Goal: Task Accomplishment & Management: Complete application form

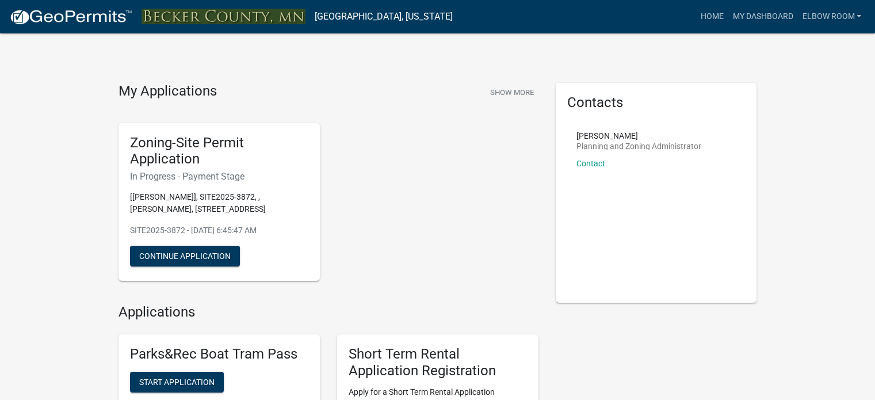
click at [491, 279] on div "Zoning-Site Permit Application In Progress - Payment Stage [[PERSON_NAME]], SIT…" at bounding box center [328, 202] width 437 height 177
click at [178, 255] on button "Continue Application" at bounding box center [185, 256] width 110 height 21
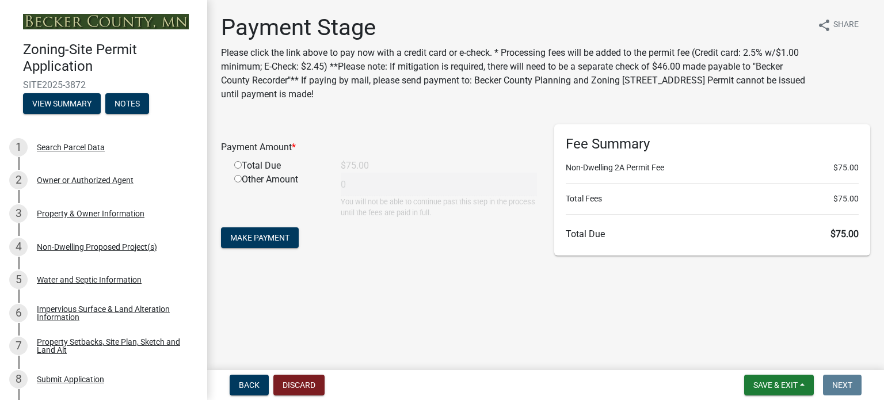
click at [239, 163] on input "radio" at bounding box center [237, 164] width 7 height 7
radio input "true"
type input "75"
click at [260, 234] on span "Make Payment" at bounding box center [259, 237] width 59 height 9
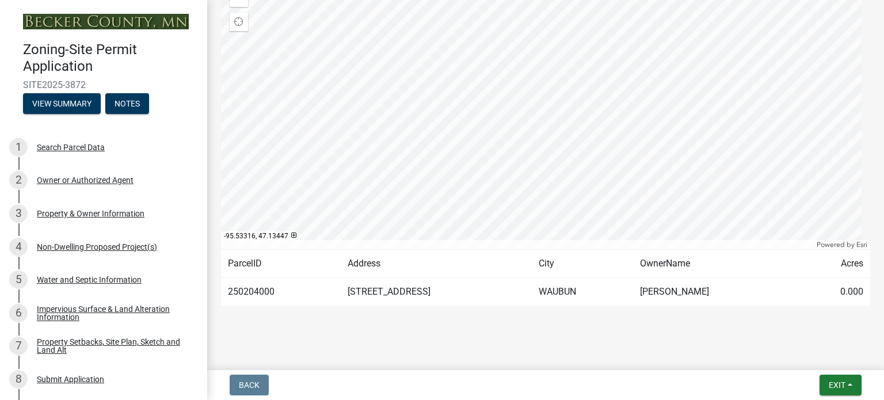
scroll to position [257, 0]
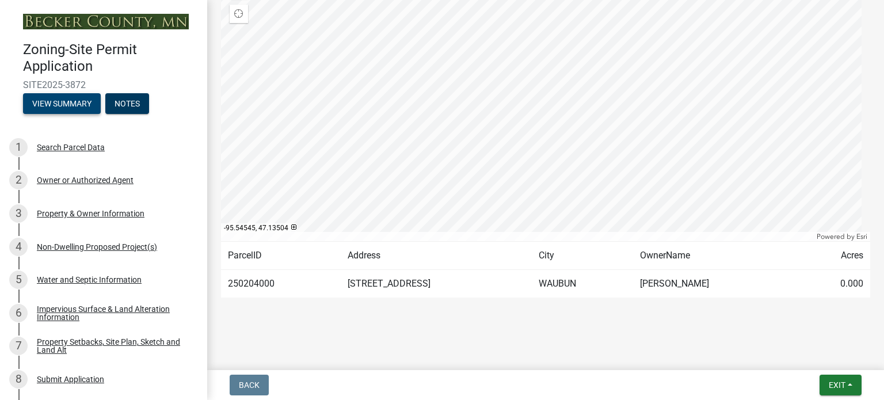
click at [69, 105] on button "View Summary" at bounding box center [62, 103] width 78 height 21
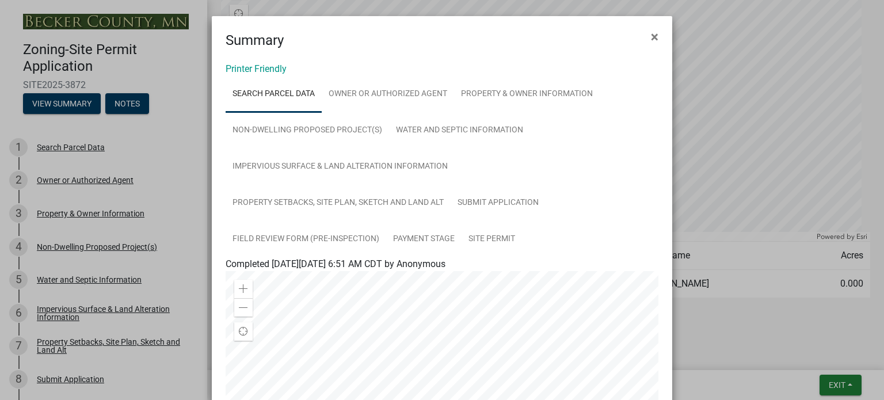
click at [651, 35] on span "×" at bounding box center [654, 37] width 7 height 16
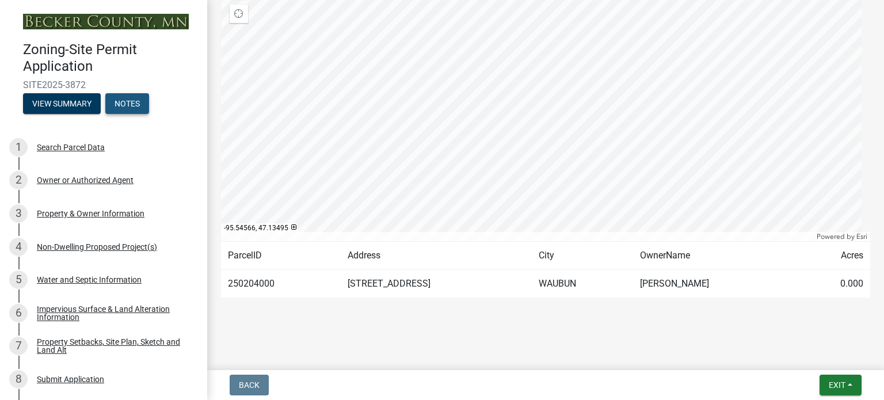
click at [132, 105] on button "Notes" at bounding box center [127, 103] width 44 height 21
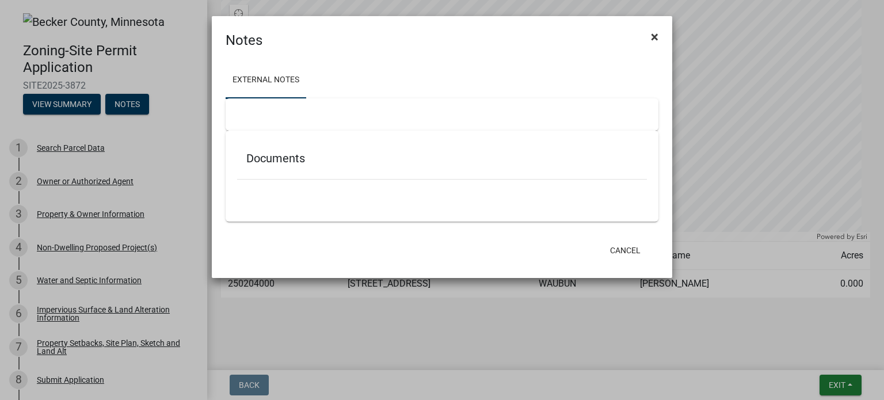
click at [654, 36] on span "×" at bounding box center [654, 37] width 7 height 16
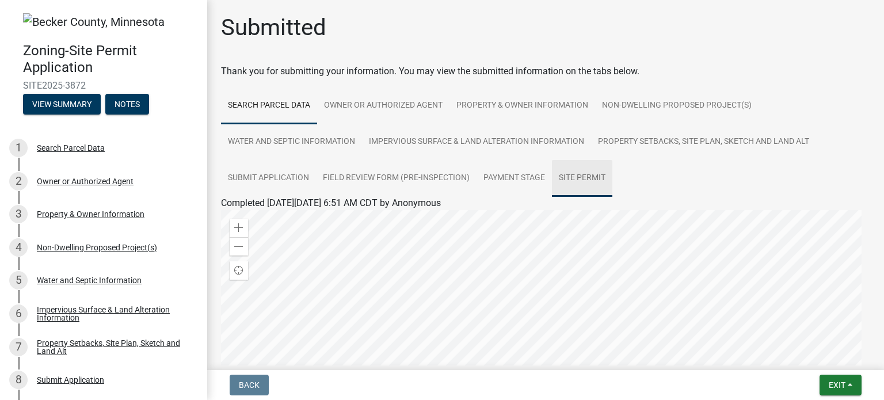
click at [576, 177] on link "Site Permit" at bounding box center [582, 178] width 60 height 37
click at [248, 216] on link "Site Permit.pdf" at bounding box center [251, 216] width 60 height 11
